Goal: Task Accomplishment & Management: Manage account settings

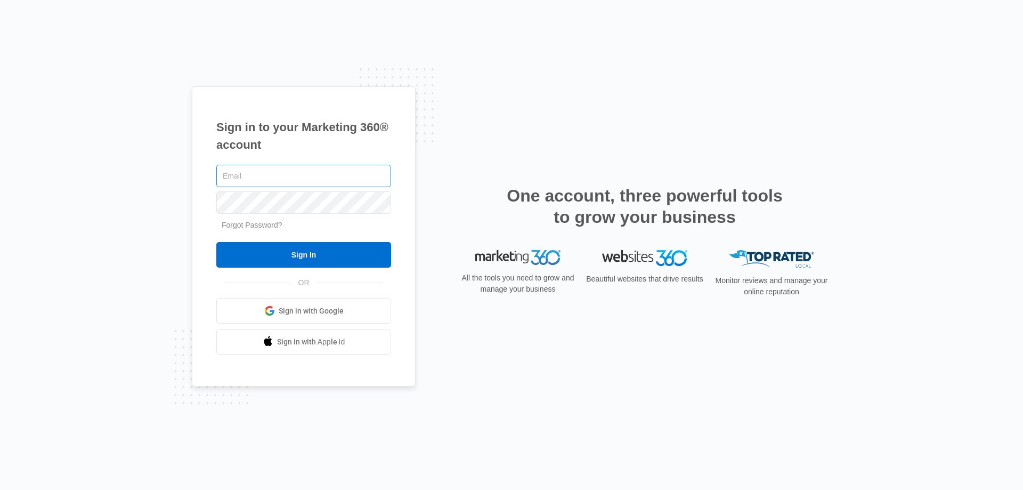
click at [263, 177] on input "text" at bounding box center [303, 176] width 175 height 22
type input "[EMAIL_ADDRESS][DOMAIN_NAME]"
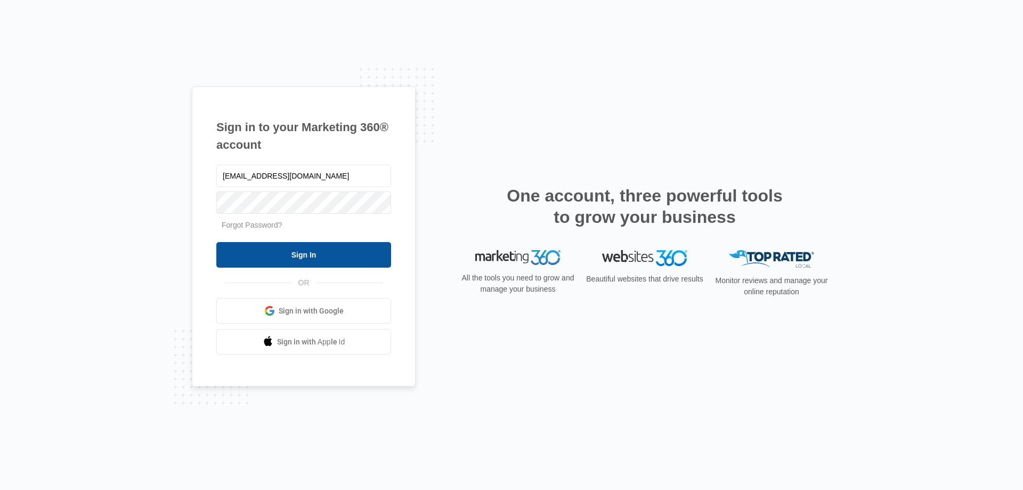
click at [265, 257] on input "Sign In" at bounding box center [303, 255] width 175 height 26
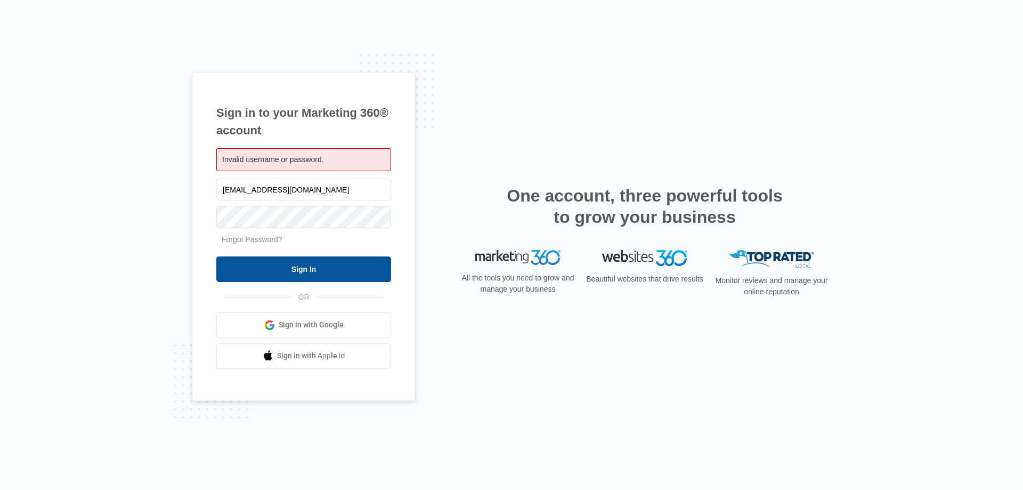
click at [298, 269] on input "Sign In" at bounding box center [303, 269] width 175 height 26
